Goal: Obtain resource: Obtain resource

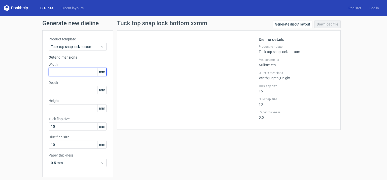
click at [54, 71] on input "text" at bounding box center [78, 72] width 58 height 8
type input "68"
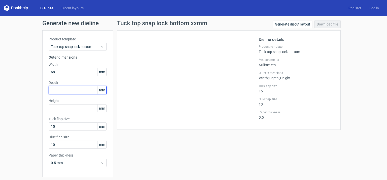
click at [54, 90] on input "text" at bounding box center [78, 90] width 58 height 8
type input "27"
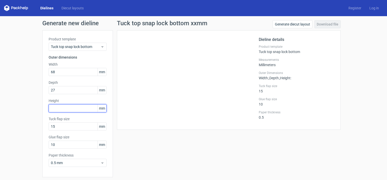
click at [53, 107] on input "text" at bounding box center [78, 108] width 58 height 8
type input "70"
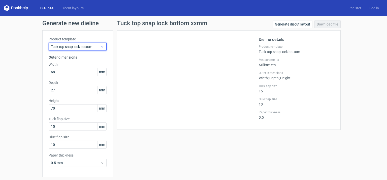
click at [101, 46] on icon at bounding box center [103, 47] width 4 height 4
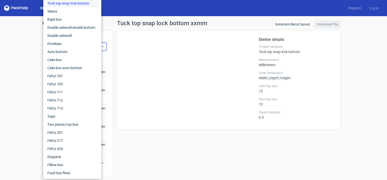
click at [75, 3] on div "Tuck top snap lock bottom" at bounding box center [72, 3] width 54 height 8
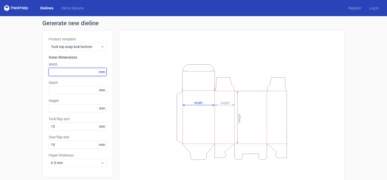
click at [50, 72] on input "text" at bounding box center [78, 72] width 58 height 8
click at [52, 70] on input "text" at bounding box center [78, 72] width 58 height 8
type input "68"
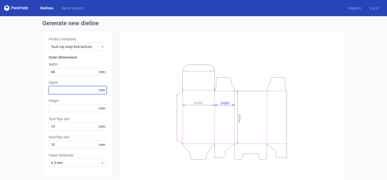
click at [52, 90] on input "text" at bounding box center [78, 90] width 58 height 8
type input "27"
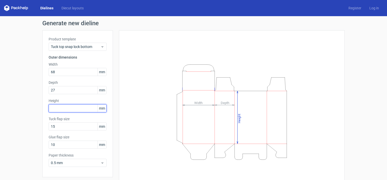
click at [53, 109] on input "text" at bounding box center [78, 108] width 58 height 8
type input "70"
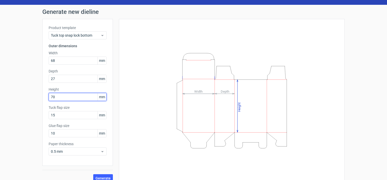
scroll to position [18, 0]
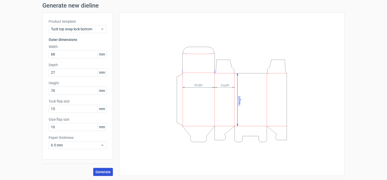
click at [99, 171] on span "Generate" at bounding box center [103, 172] width 15 height 4
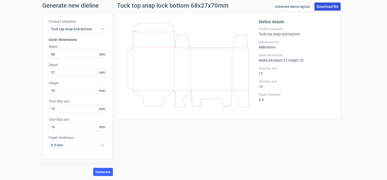
click at [325, 5] on link "Download file" at bounding box center [328, 7] width 26 height 8
